Goal: Information Seeking & Learning: Learn about a topic

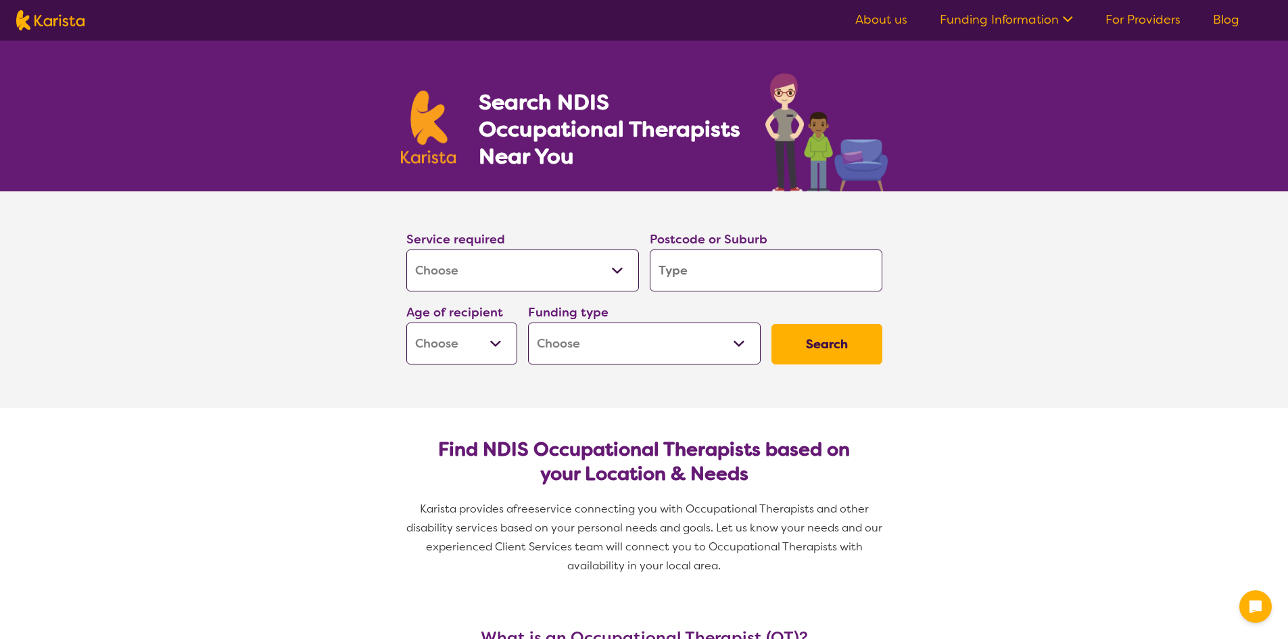
select select "[MEDICAL_DATA]"
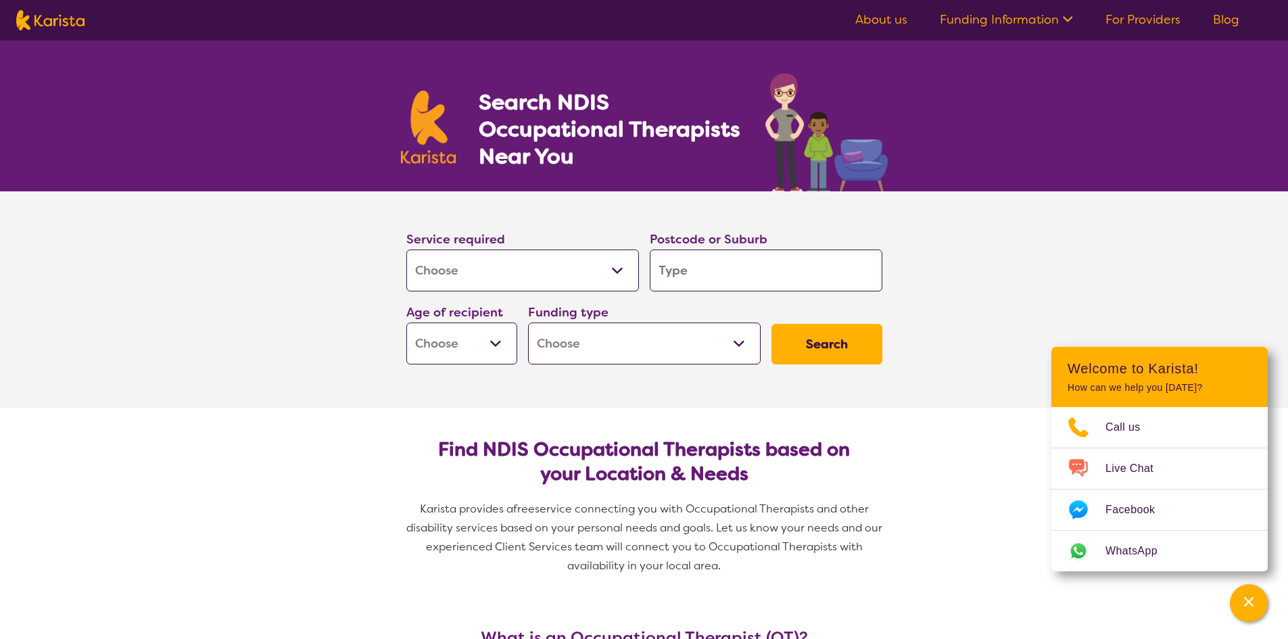
click at [435, 270] on select "Allied Health Assistant Assessment ([MEDICAL_DATA] or [MEDICAL_DATA]) Behaviour…" at bounding box center [522, 270] width 233 height 42
click at [660, 262] on input "search" at bounding box center [766, 270] width 233 height 42
type input "3"
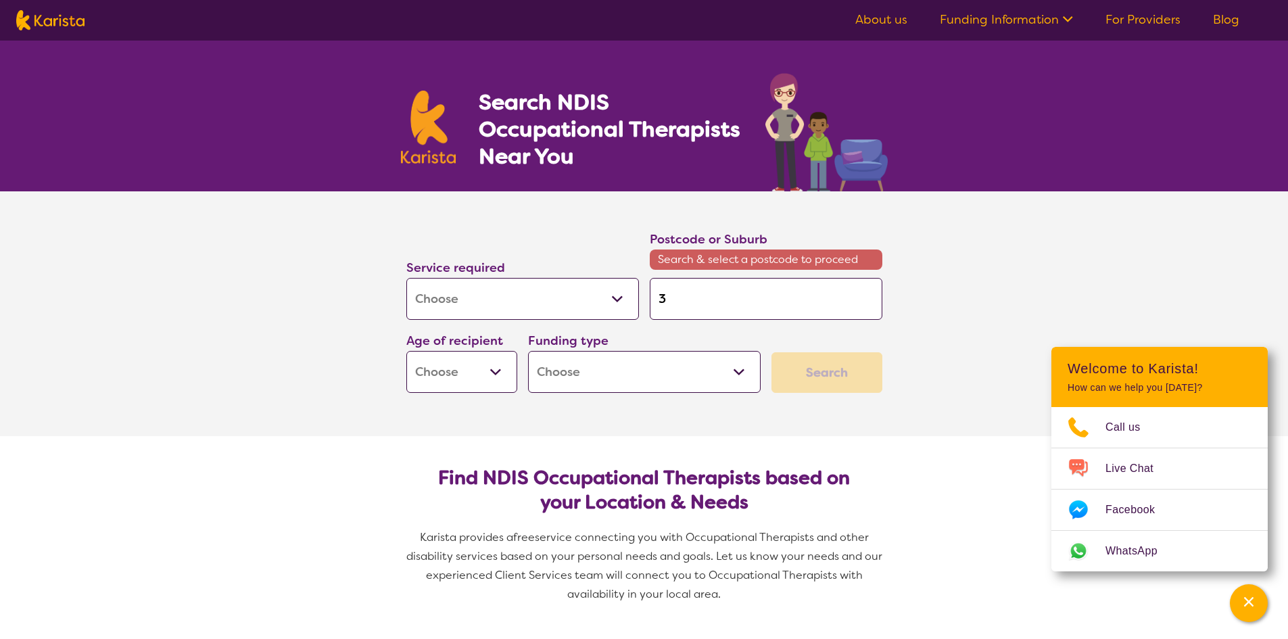
type input "39"
type input "397"
type input "3977"
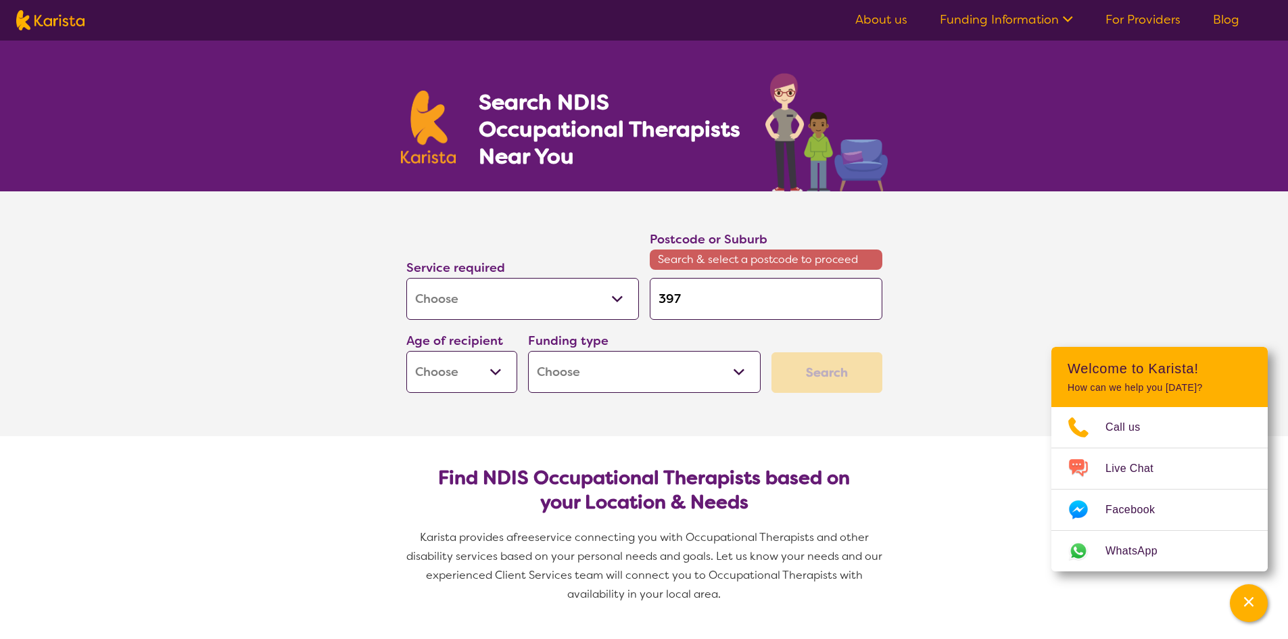
type input "3977"
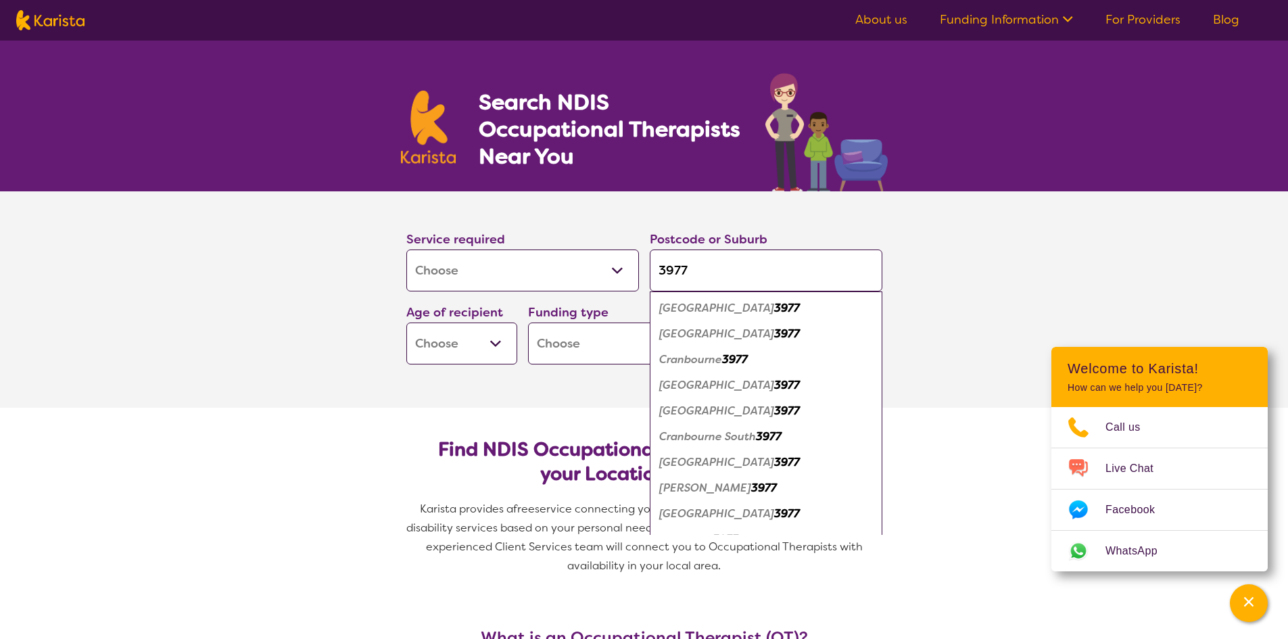
type input "3977"
click at [715, 385] on em "[GEOGRAPHIC_DATA]" at bounding box center [716, 385] width 115 height 14
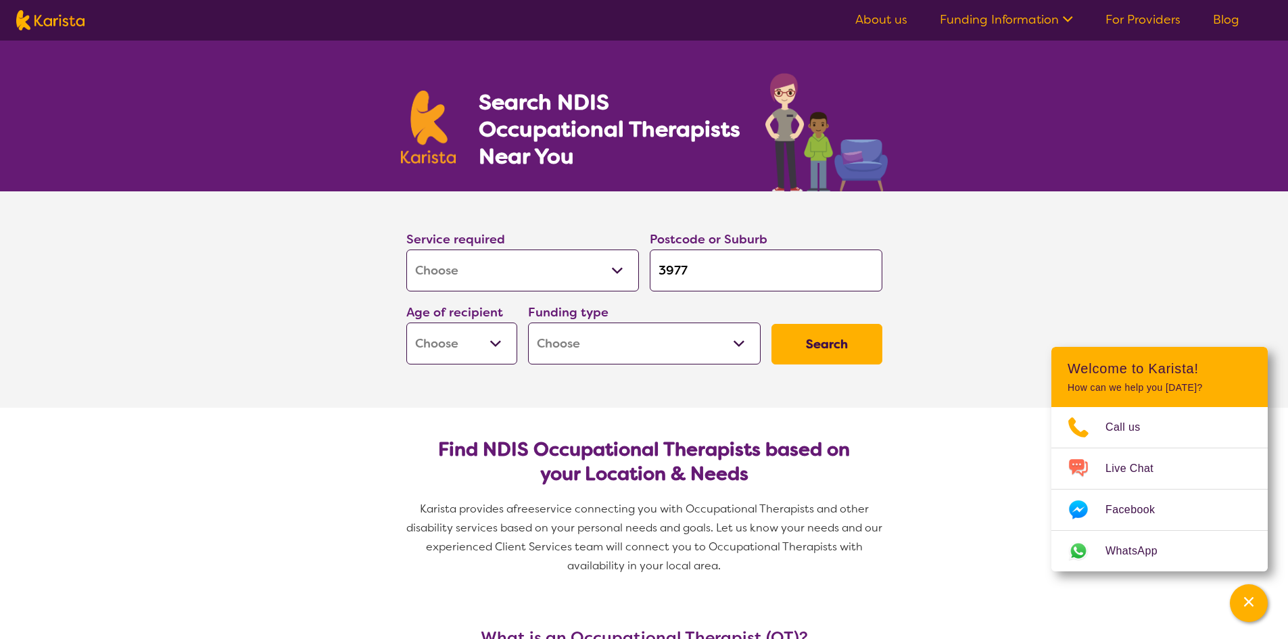
click at [490, 349] on select "Early Childhood - 0 to 9 Child - 10 to 11 Adolescent - 12 to 17 Adult - 18 to 6…" at bounding box center [461, 343] width 111 height 42
click at [470, 350] on select "Early Childhood - 0 to 9 Child - 10 to 11 Adolescent - 12 to 17 Adult - 18 to 6…" at bounding box center [461, 343] width 111 height 42
select select "AD"
click at [406, 322] on select "Early Childhood - 0 to 9 Child - 10 to 11 Adolescent - 12 to 17 Adult - 18 to 6…" at bounding box center [461, 343] width 111 height 42
select select "AD"
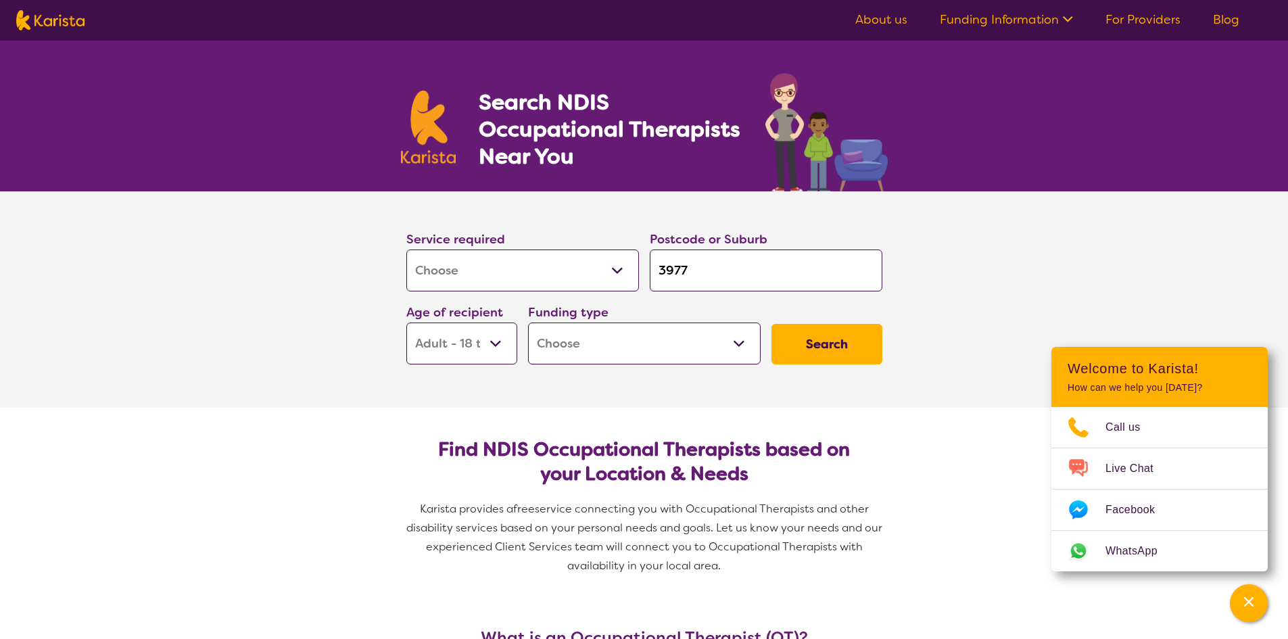
click at [585, 345] on select "Home Care Package (HCP) National Disability Insurance Scheme (NDIS) I don't know" at bounding box center [644, 343] width 233 height 42
select select "i-don-t-know"
click at [528, 322] on select "Home Care Package (HCP) National Disability Insurance Scheme (NDIS) I don't know" at bounding box center [644, 343] width 233 height 42
select select "i-don-t-know"
click at [837, 348] on button "Search" at bounding box center [826, 344] width 111 height 41
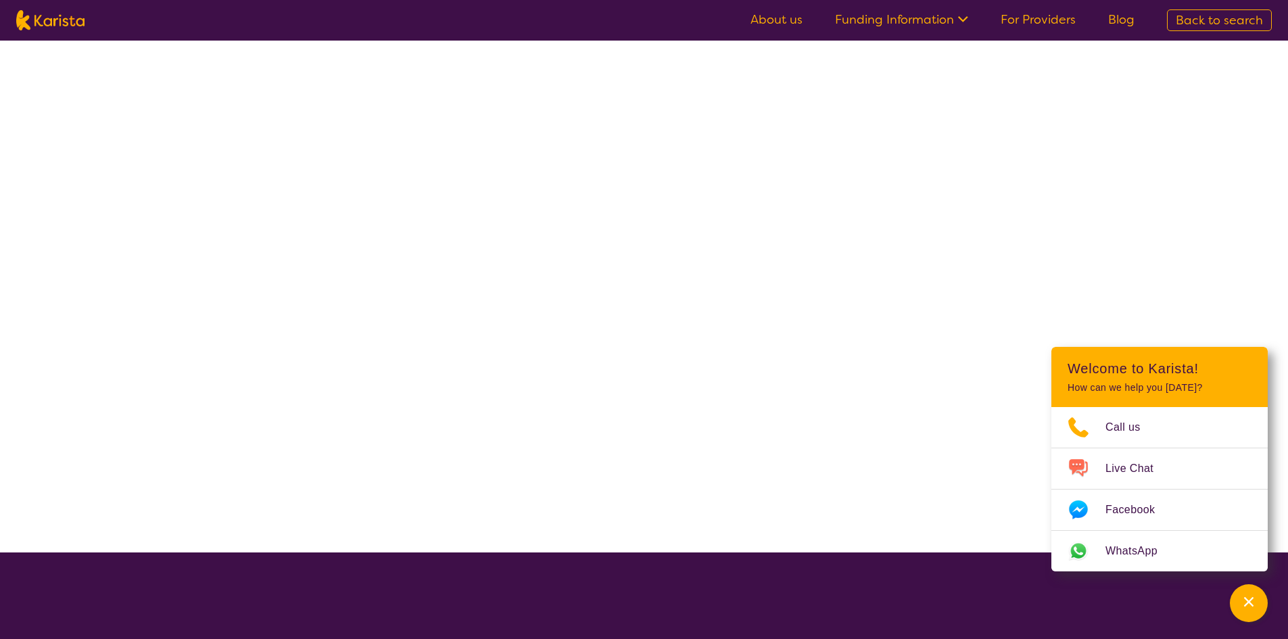
select select "[MEDICAL_DATA]"
select select "AD"
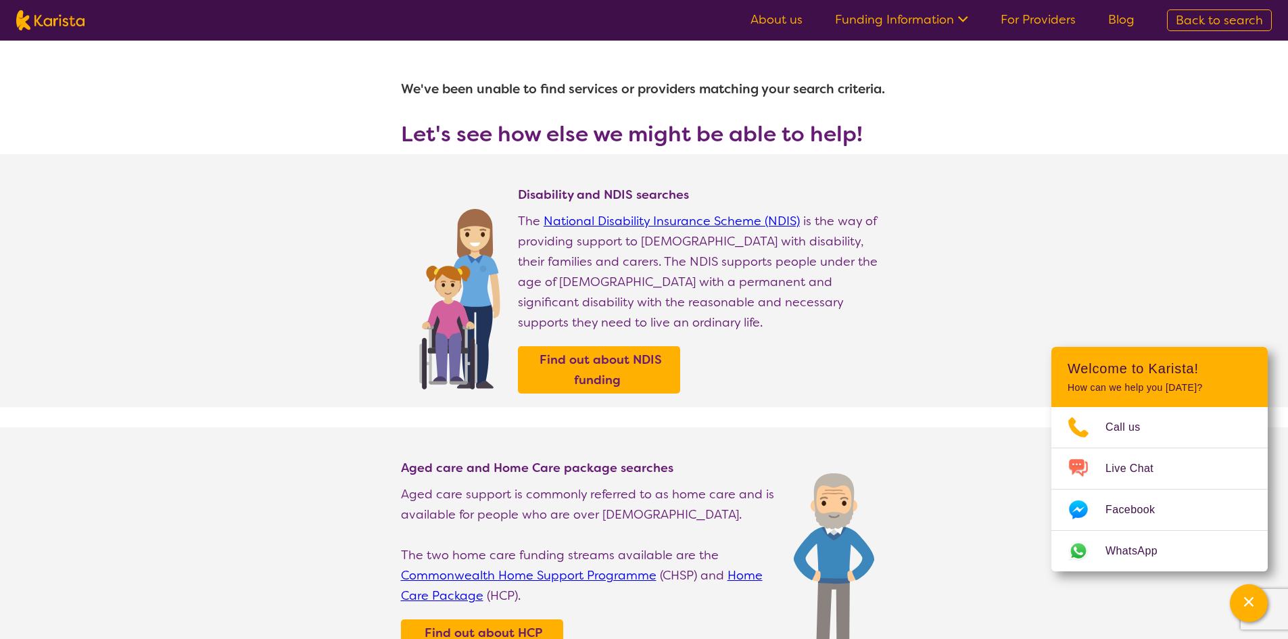
select select "[MEDICAL_DATA]"
select select "AD"
select select "i-don-t-know"
select select "[MEDICAL_DATA]"
select select "AD"
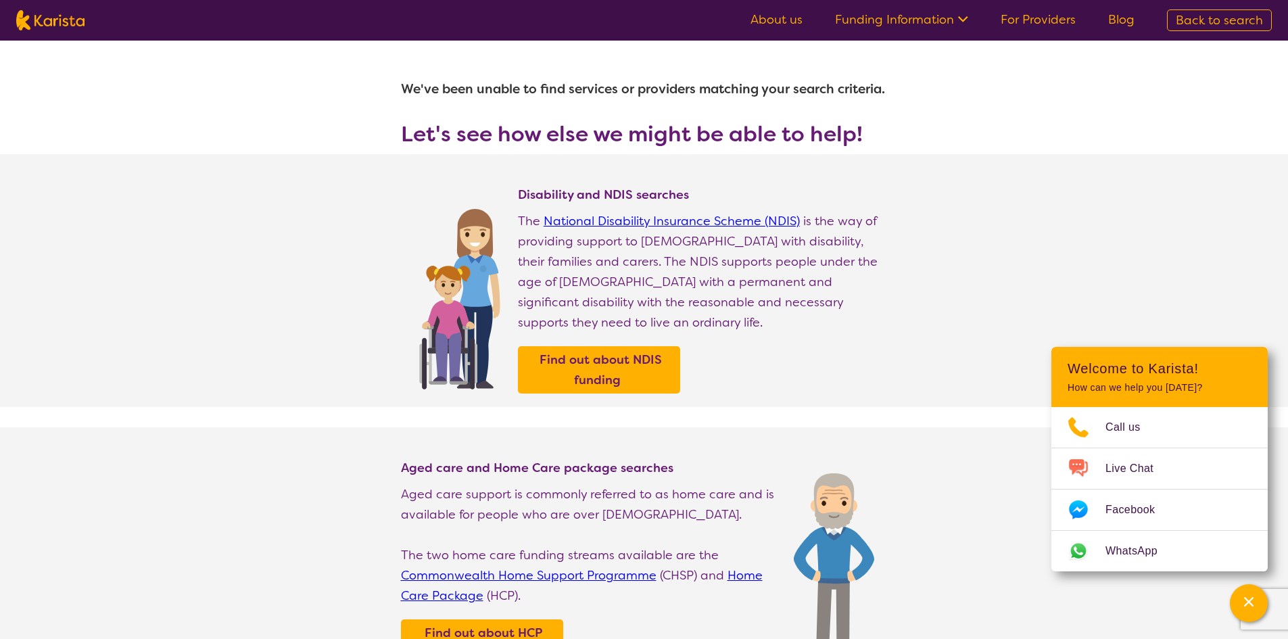
select select "i-don-t-know"
